Goal: Check status

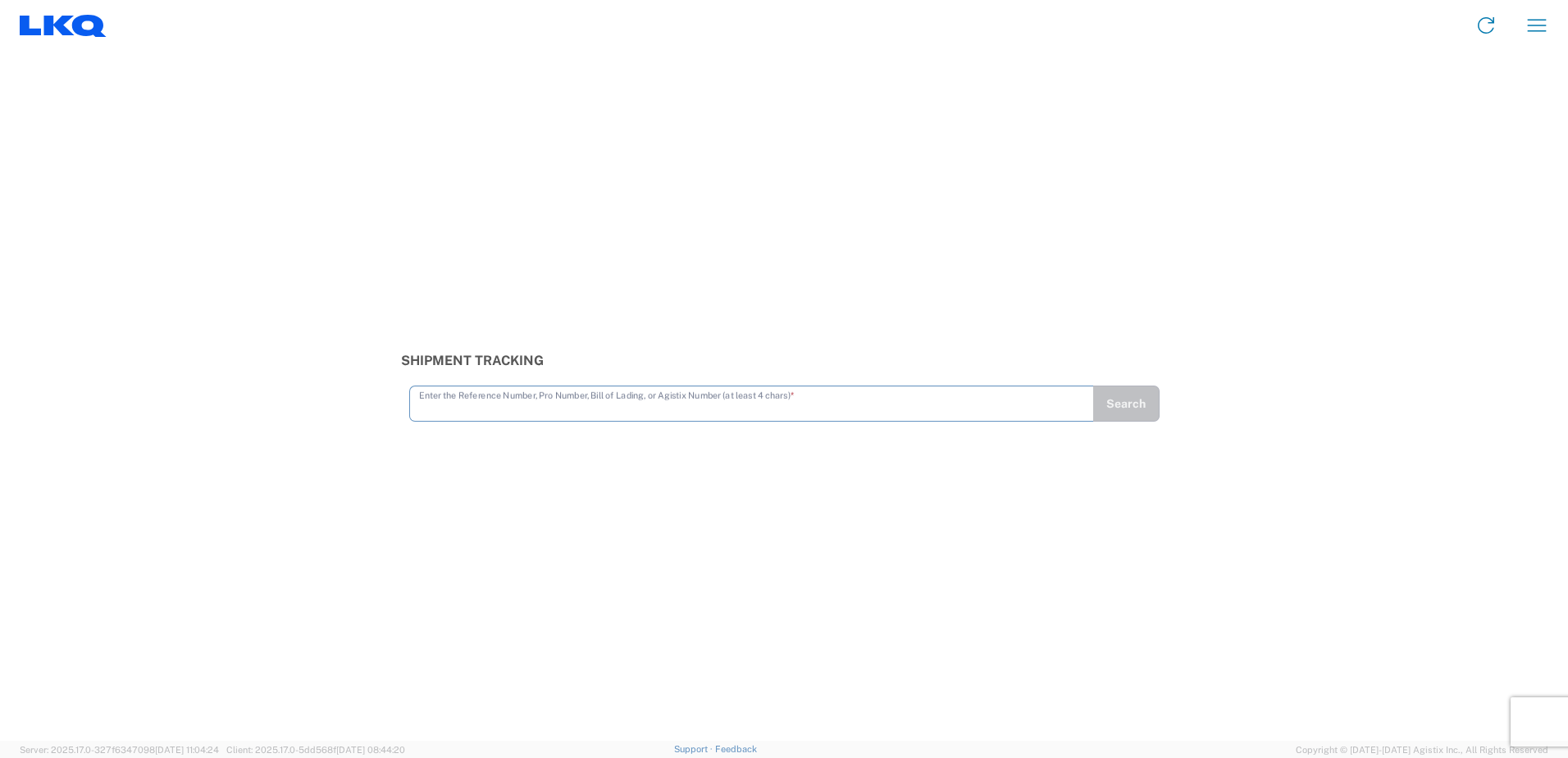
click at [496, 395] on input "text" at bounding box center [751, 402] width 665 height 28
type input "56455930"
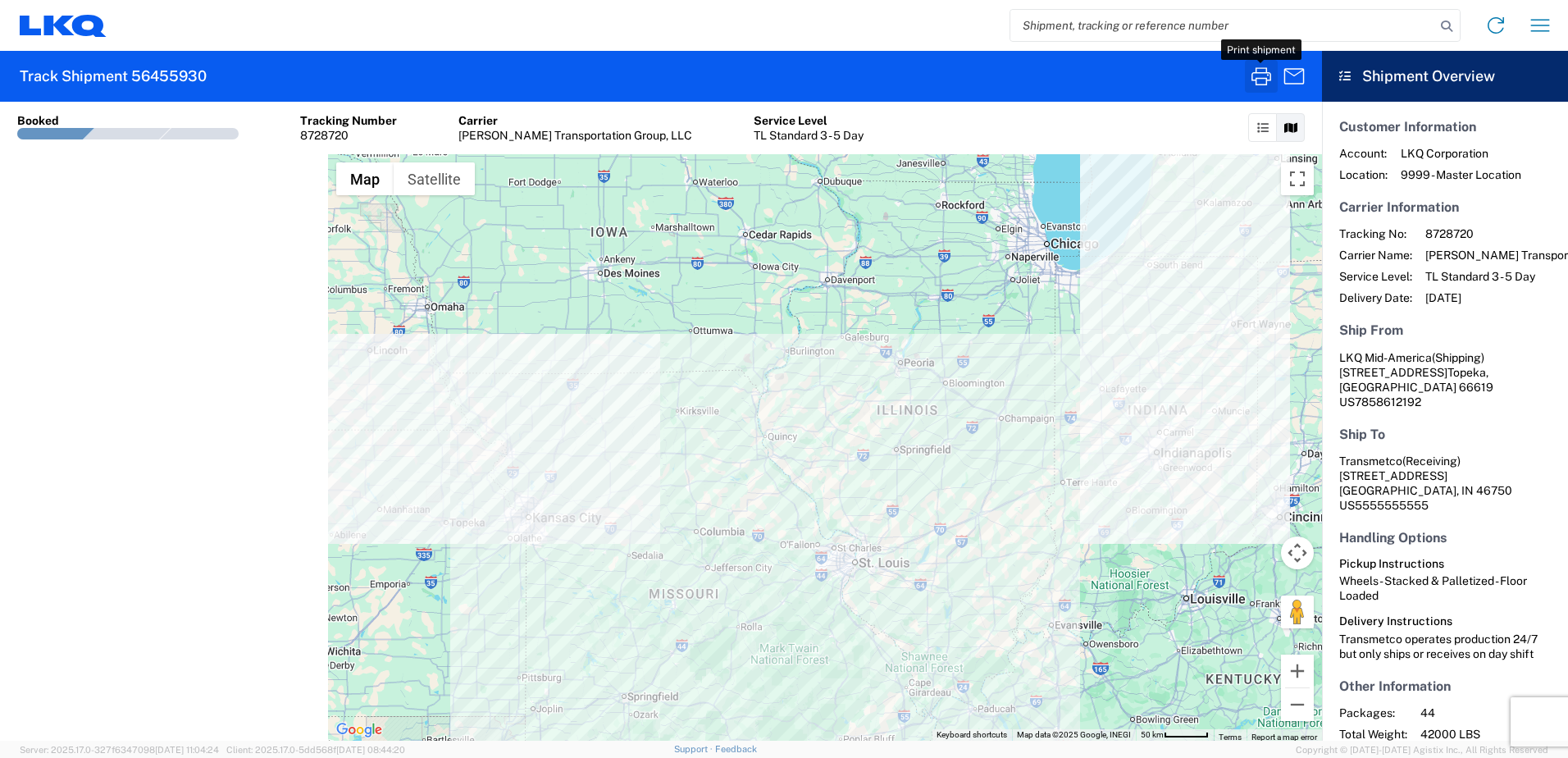
click at [1264, 81] on icon "button" at bounding box center [1261, 76] width 27 height 27
